Goal: Task Accomplishment & Management: Complete application form

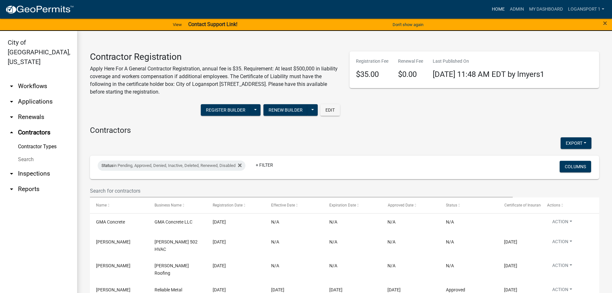
click at [497, 6] on link "Home" at bounding box center [498, 9] width 18 height 12
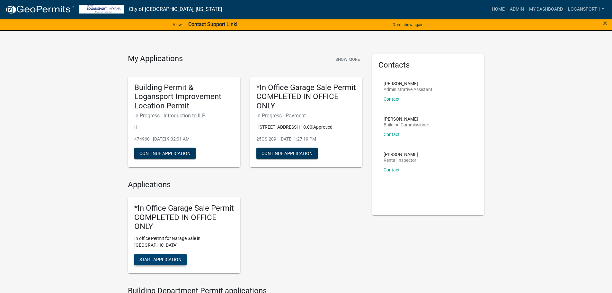
click at [155, 257] on button "Start Application" at bounding box center [160, 260] width 52 height 12
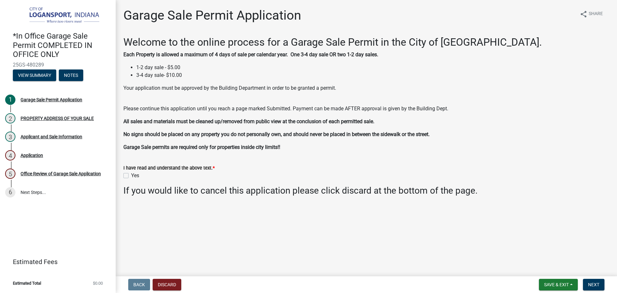
click at [131, 176] on label "Yes" at bounding box center [135, 176] width 8 height 8
click at [131, 176] on input "Yes" at bounding box center [133, 174] width 4 height 4
checkbox input "true"
click at [595, 286] on span "Next" at bounding box center [593, 284] width 11 height 5
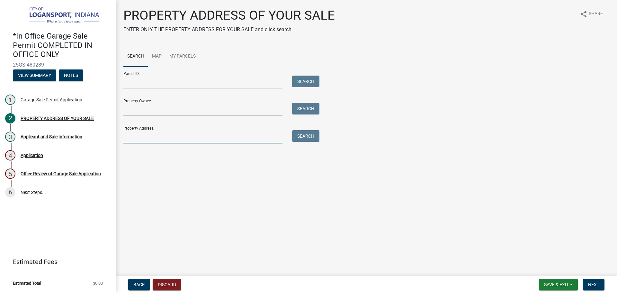
click at [133, 139] on input "Property Address:" at bounding box center [202, 136] width 159 height 13
type input "[STREET_ADDRESS]"
click at [303, 137] on button "Search" at bounding box center [305, 136] width 27 height 12
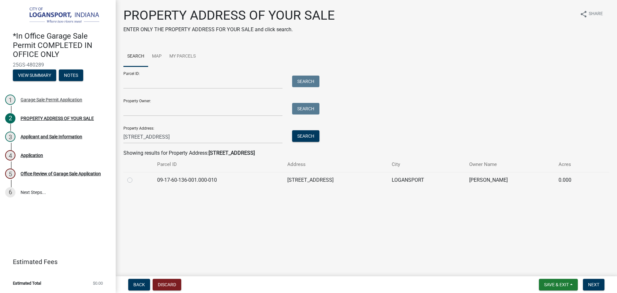
click at [135, 176] on label at bounding box center [135, 176] width 0 height 0
click at [135, 179] on input "radio" at bounding box center [137, 178] width 4 height 4
radio input "true"
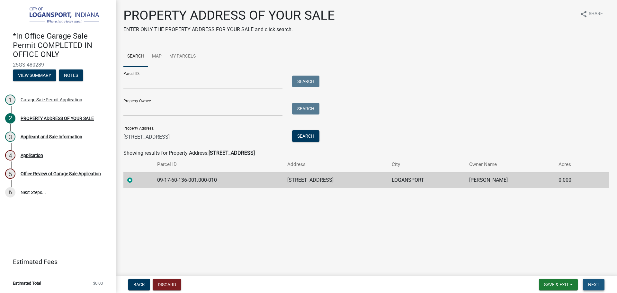
click at [594, 284] on span "Next" at bounding box center [593, 284] width 11 height 5
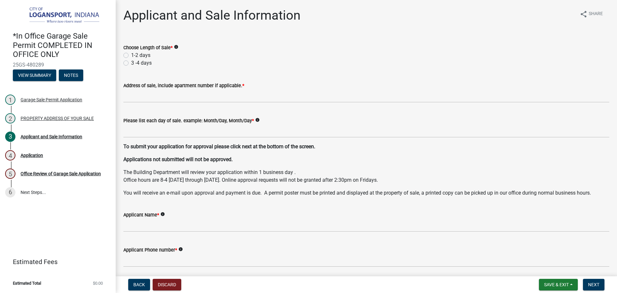
click at [131, 54] on label "1-2 days" at bounding box center [140, 55] width 19 height 8
click at [131, 54] on input "1-2 days" at bounding box center [133, 53] width 4 height 4
radio input "true"
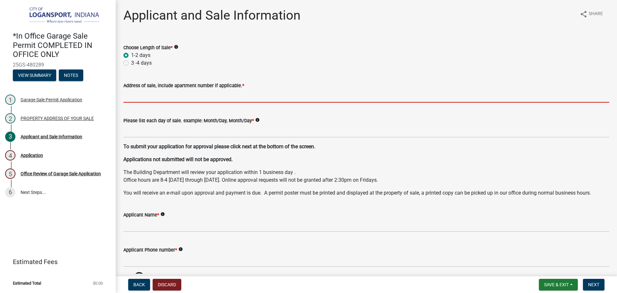
click at [138, 98] on input "Address of sale, include apartment number if applicable. *" at bounding box center [366, 95] width 486 height 13
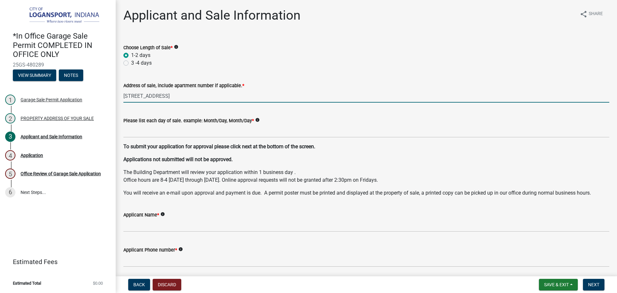
type input "[STREET_ADDRESS]"
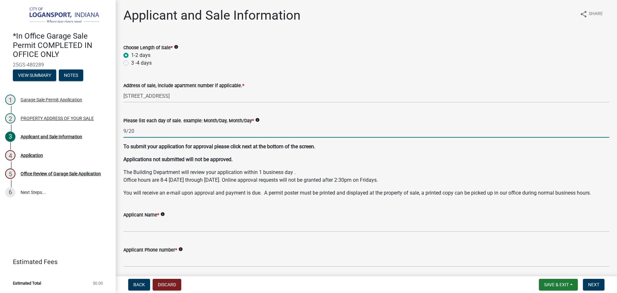
type input "9/20"
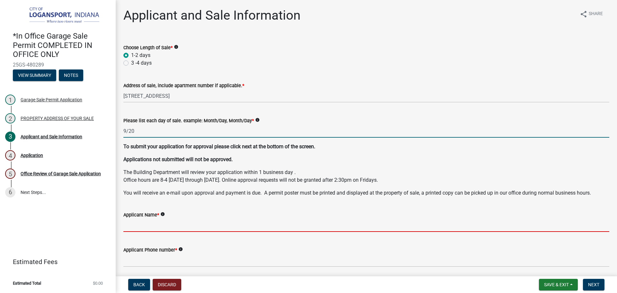
click at [152, 223] on input "Applicant Name *" at bounding box center [366, 225] width 486 height 13
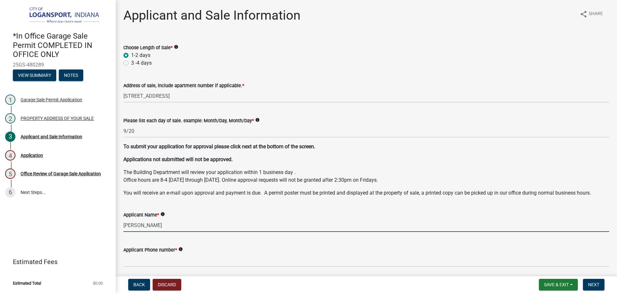
type input "[PERSON_NAME]"
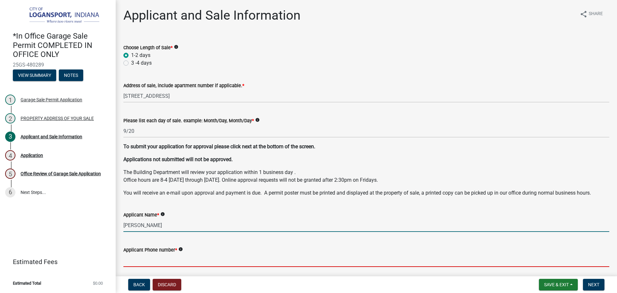
click at [151, 262] on input "Applicant Phone number *" at bounding box center [366, 260] width 486 height 13
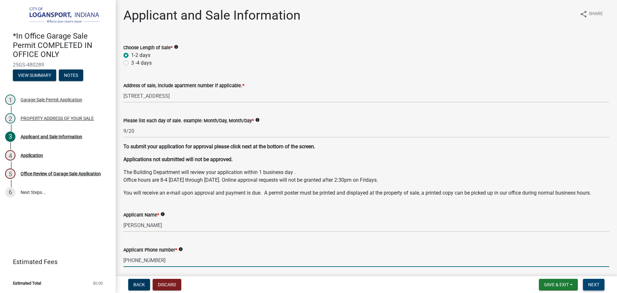
type input "[PHONE_NUMBER]"
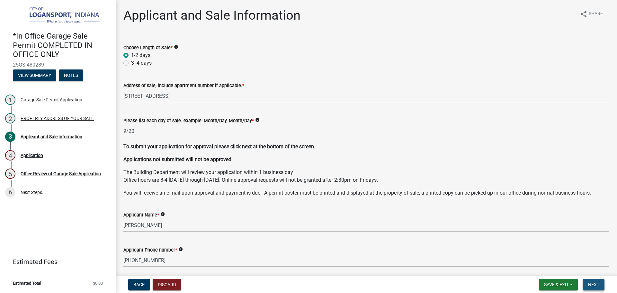
click at [598, 286] on span "Next" at bounding box center [593, 284] width 11 height 5
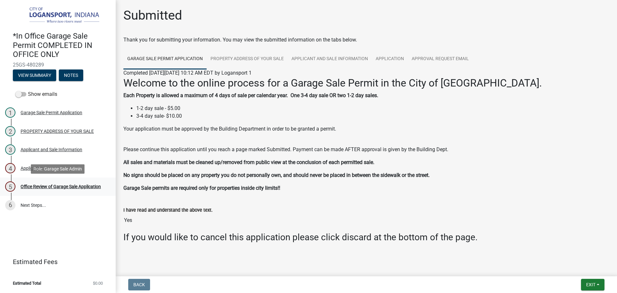
click at [59, 184] on div "Office Review of Garage Sale Application" at bounding box center [61, 186] width 80 height 4
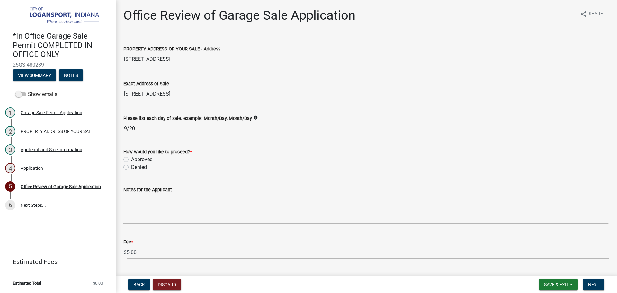
click at [131, 161] on label "Approved" at bounding box center [142, 160] width 22 height 8
click at [131, 160] on input "Approved" at bounding box center [133, 158] width 4 height 4
radio input "true"
click at [598, 282] on span "Next" at bounding box center [593, 284] width 11 height 5
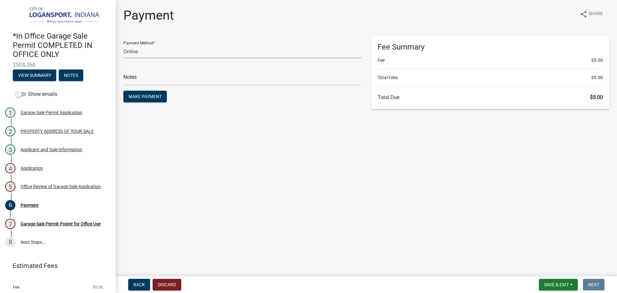
click at [146, 52] on select "Credit Card POS Check Cash Online" at bounding box center [242, 51] width 238 height 13
select select "2: 1"
click at [123, 45] on select "Credit Card POS Check Cash Online" at bounding box center [242, 51] width 238 height 13
click at [149, 80] on input "text" at bounding box center [242, 78] width 238 height 13
type input "118366"
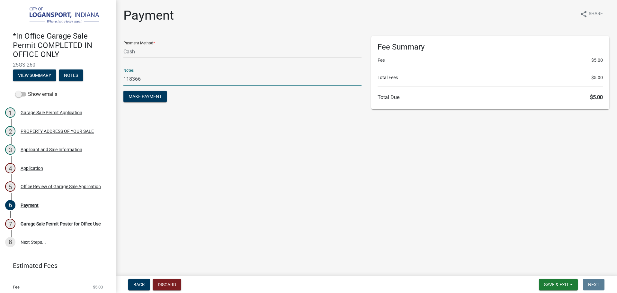
click at [123, 91] on button "Make Payment" at bounding box center [144, 97] width 43 height 12
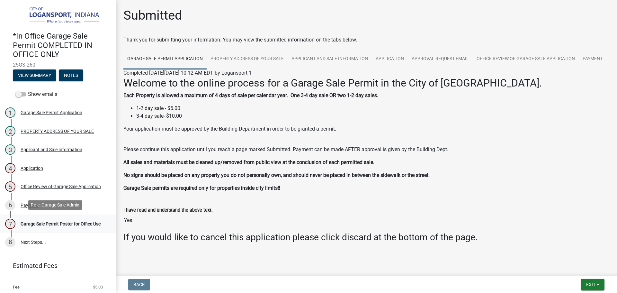
click at [74, 221] on div "Garage Sale Permit Poster for Office Use" at bounding box center [61, 223] width 80 height 4
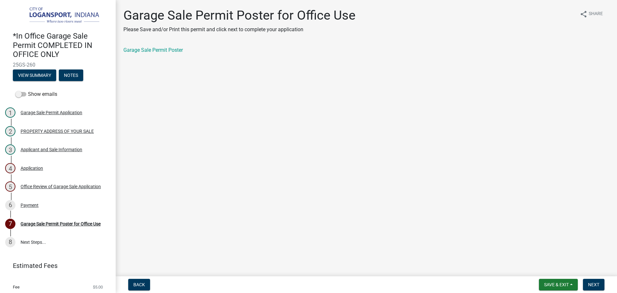
click at [176, 56] on div "Garage Sale Permit Poster" at bounding box center [367, 52] width 496 height 13
click at [176, 53] on div "Garage Sale Permit Poster" at bounding box center [366, 50] width 486 height 8
click at [176, 52] on link "Garage Sale Permit Poster" at bounding box center [152, 50] width 59 height 6
click at [600, 284] on button "Next" at bounding box center [594, 285] width 22 height 12
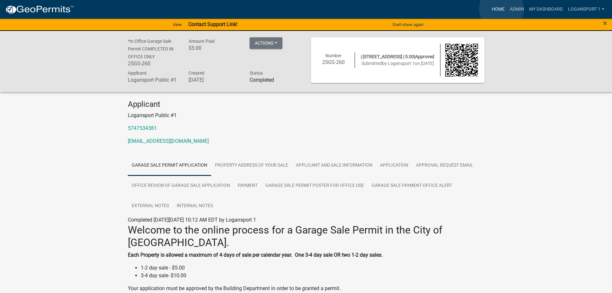
click at [502, 9] on link "Home" at bounding box center [498, 9] width 18 height 12
